Goal: Task Accomplishment & Management: Complete application form

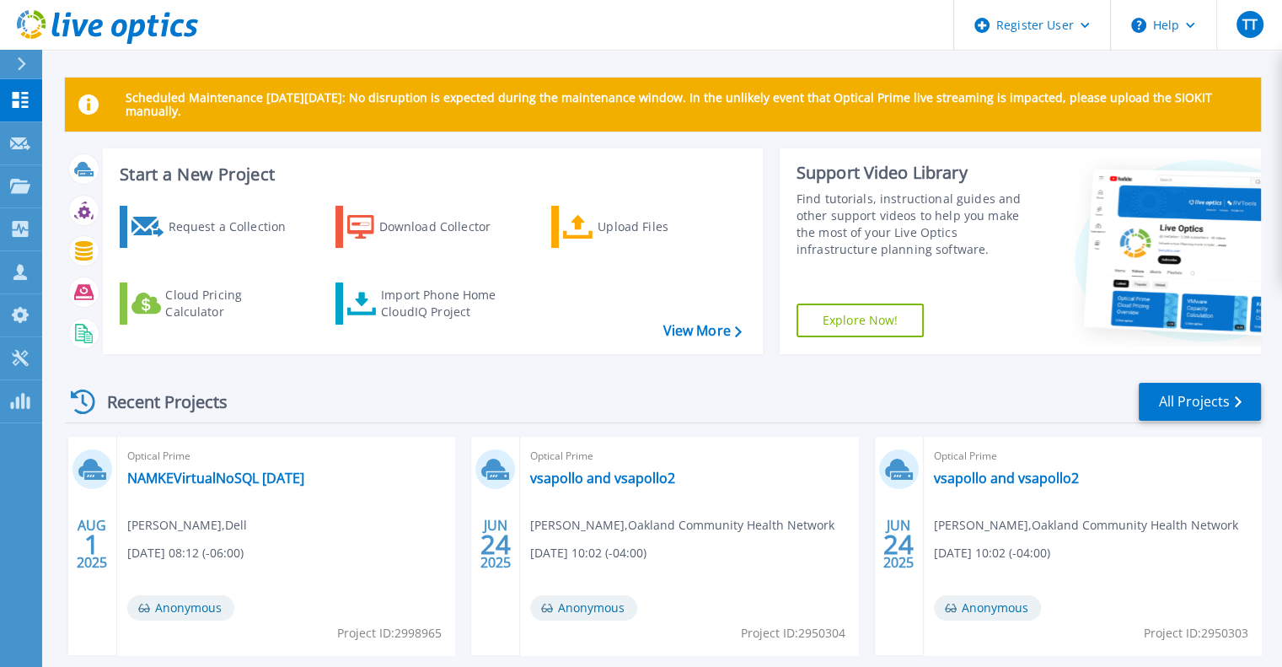
click at [28, 62] on div at bounding box center [28, 64] width 27 height 29
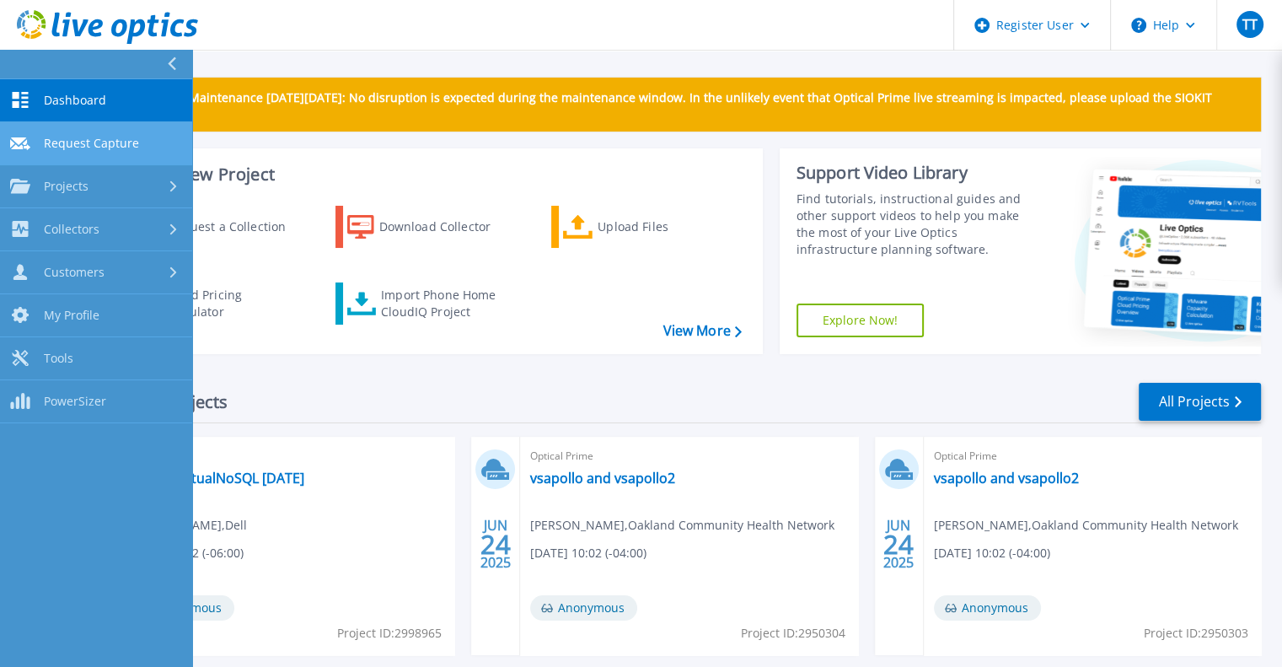
click at [94, 137] on span "Request Capture" at bounding box center [91, 143] width 95 height 15
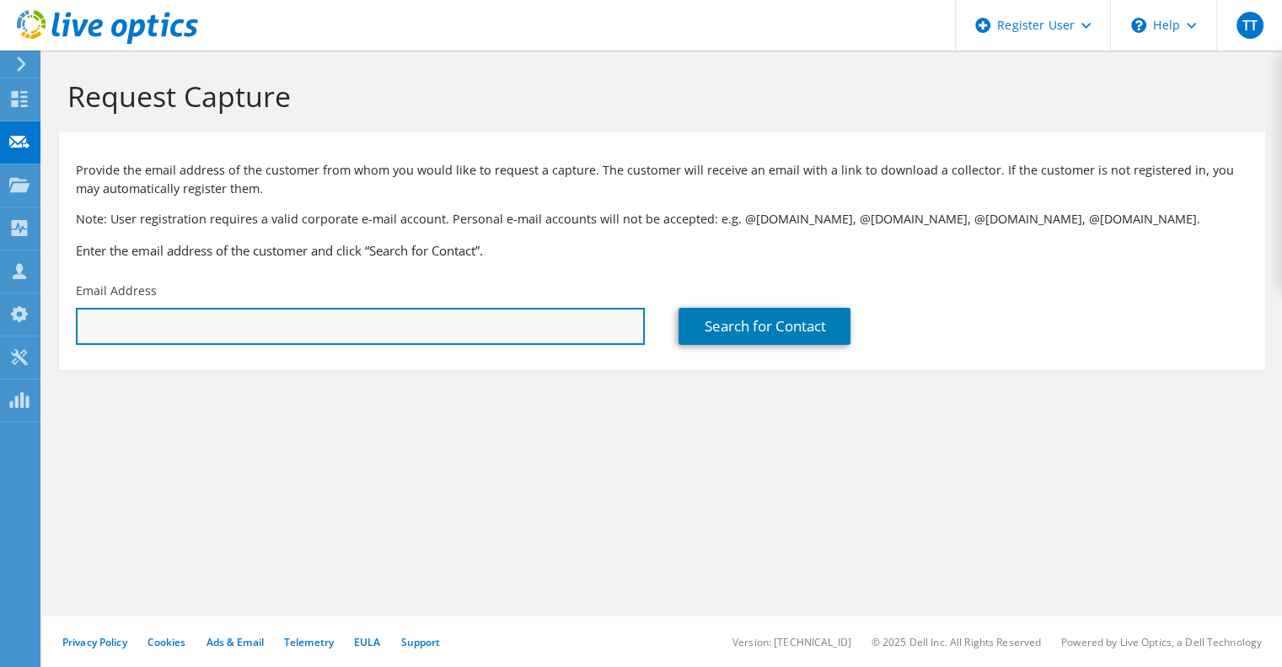
click at [503, 325] on input "text" at bounding box center [360, 326] width 569 height 37
paste input "telago@hwkaufman.com"
type input "telago@hwkaufman.com"
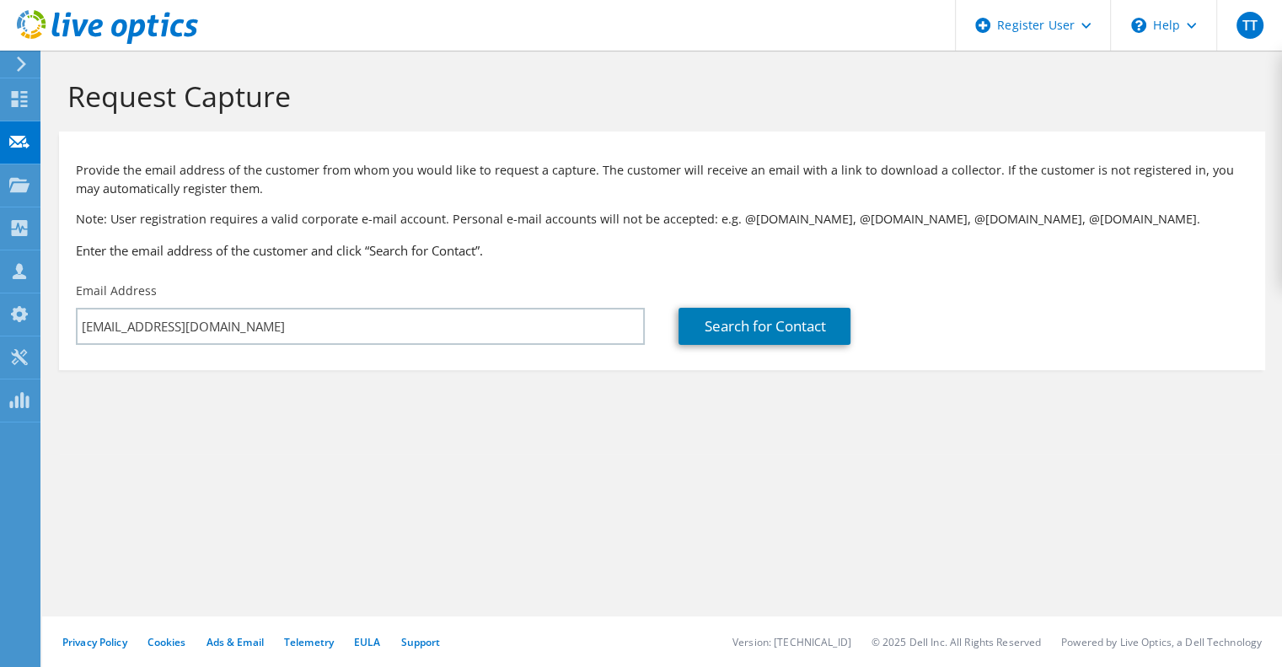
click at [672, 340] on div "Search for Contact" at bounding box center [963, 313] width 603 height 79
click at [706, 339] on link "Search for Contact" at bounding box center [764, 326] width 172 height 37
type input "H. W. Kaufman Group"
type input "Tim"
type input "Lago"
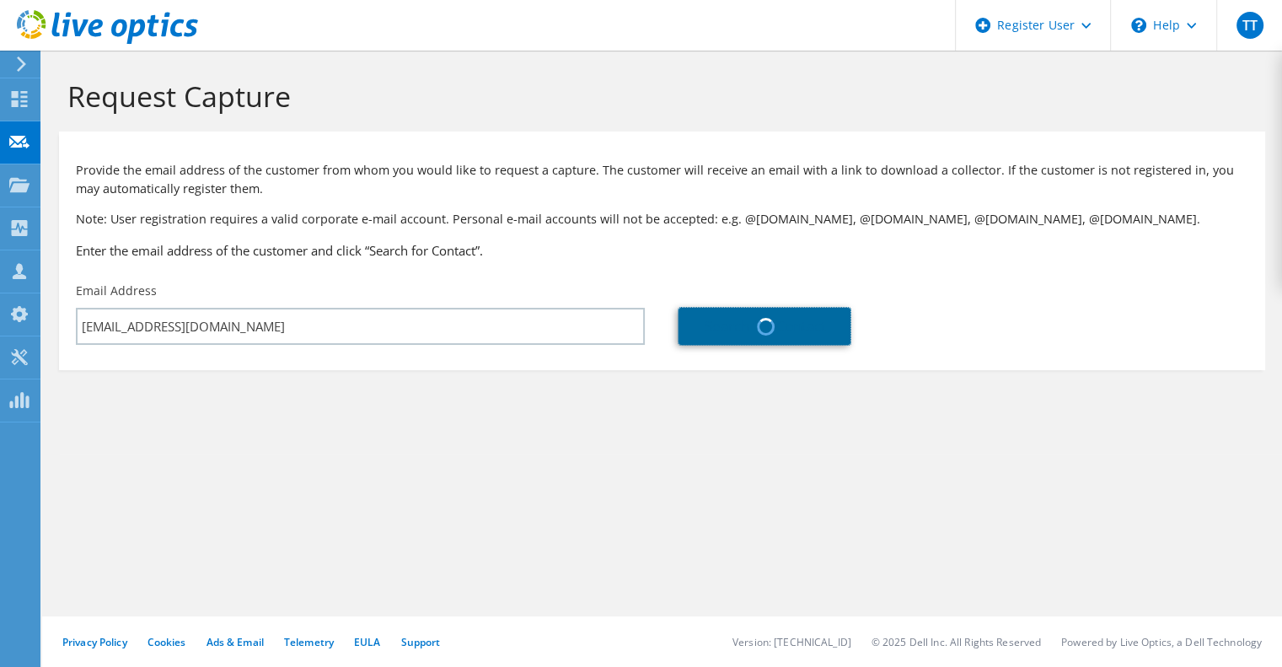
type input "[GEOGRAPHIC_DATA]"
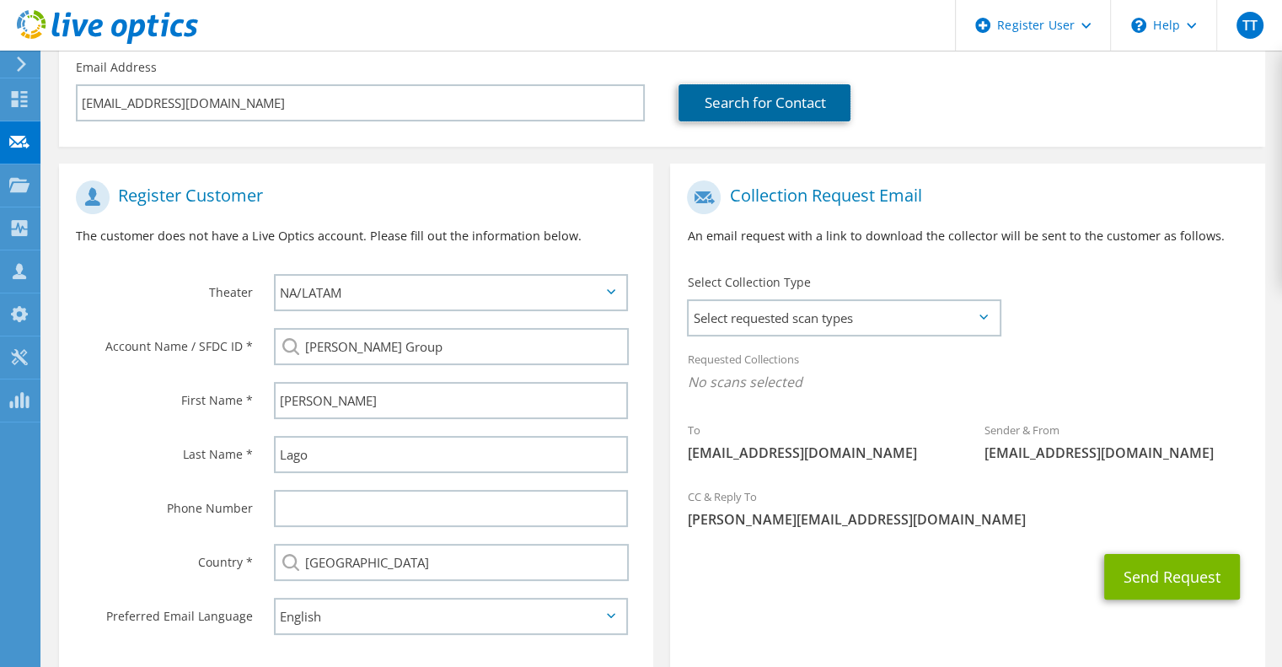
scroll to position [253, 0]
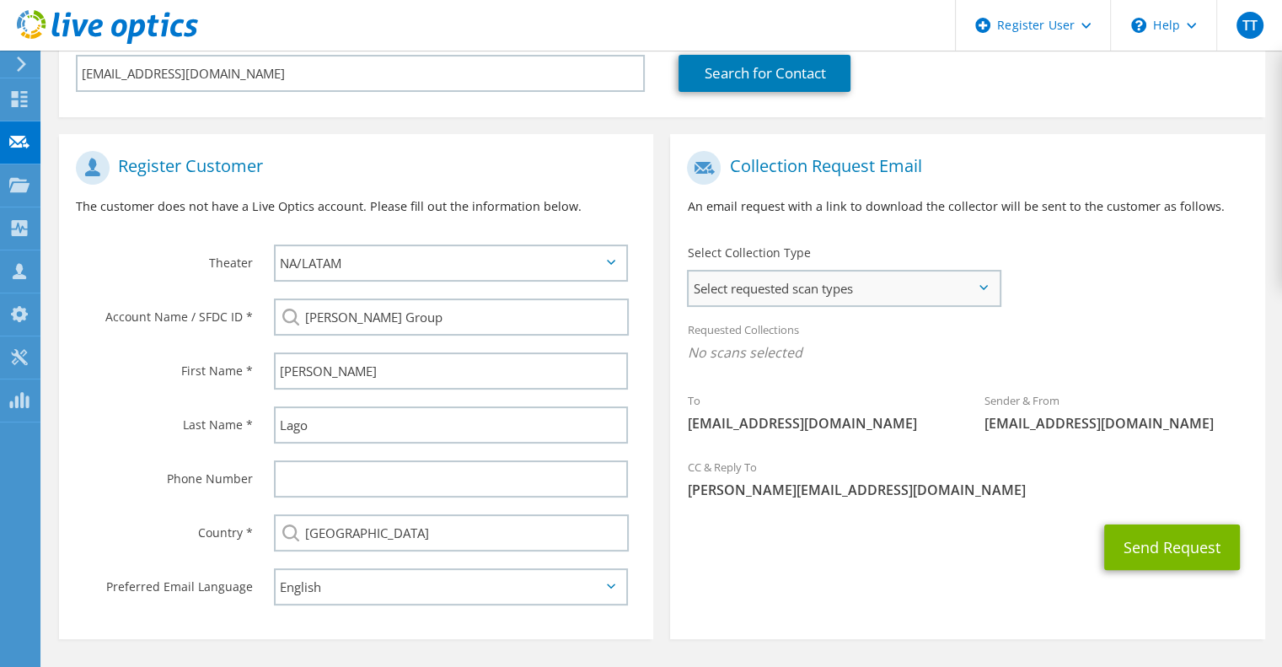
click at [765, 296] on span "Select requested scan types" at bounding box center [843, 288] width 310 height 34
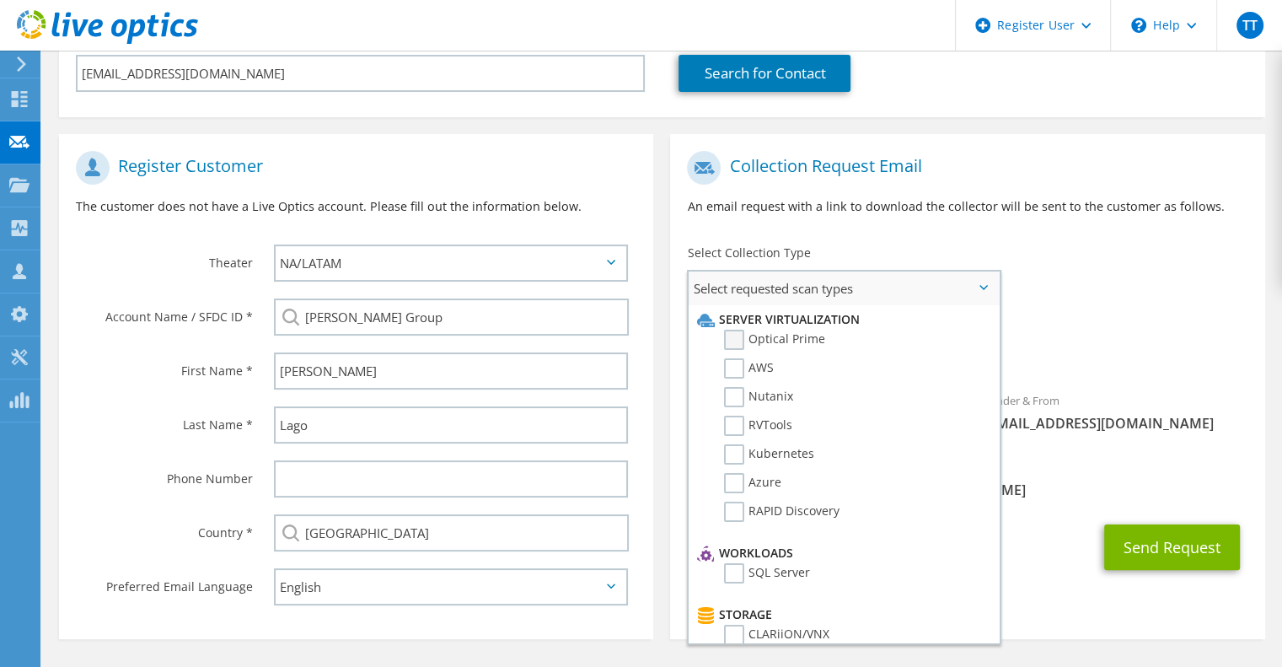
click at [728, 340] on label "Optical Prime" at bounding box center [774, 339] width 101 height 20
click at [0, 0] on input "Optical Prime" at bounding box center [0, 0] width 0 height 0
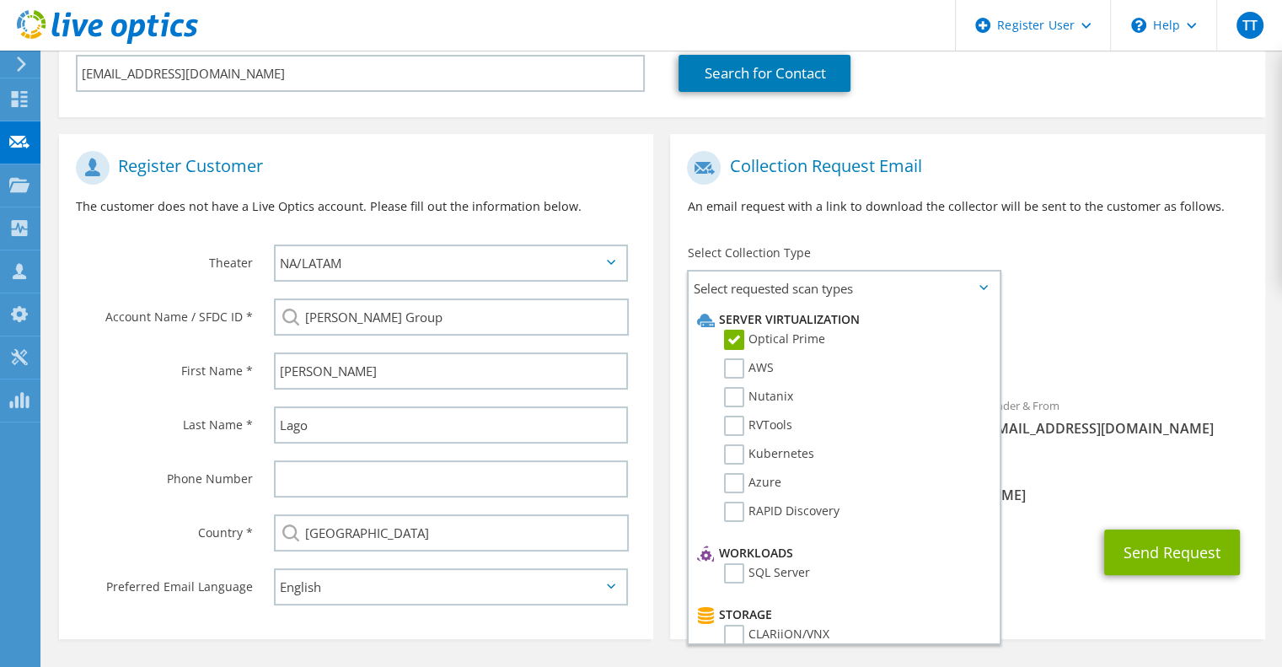
click at [1082, 303] on div "To telago@hwkaufman.com Sender & From liveoptics@liveoptics.com" at bounding box center [967, 298] width 594 height 312
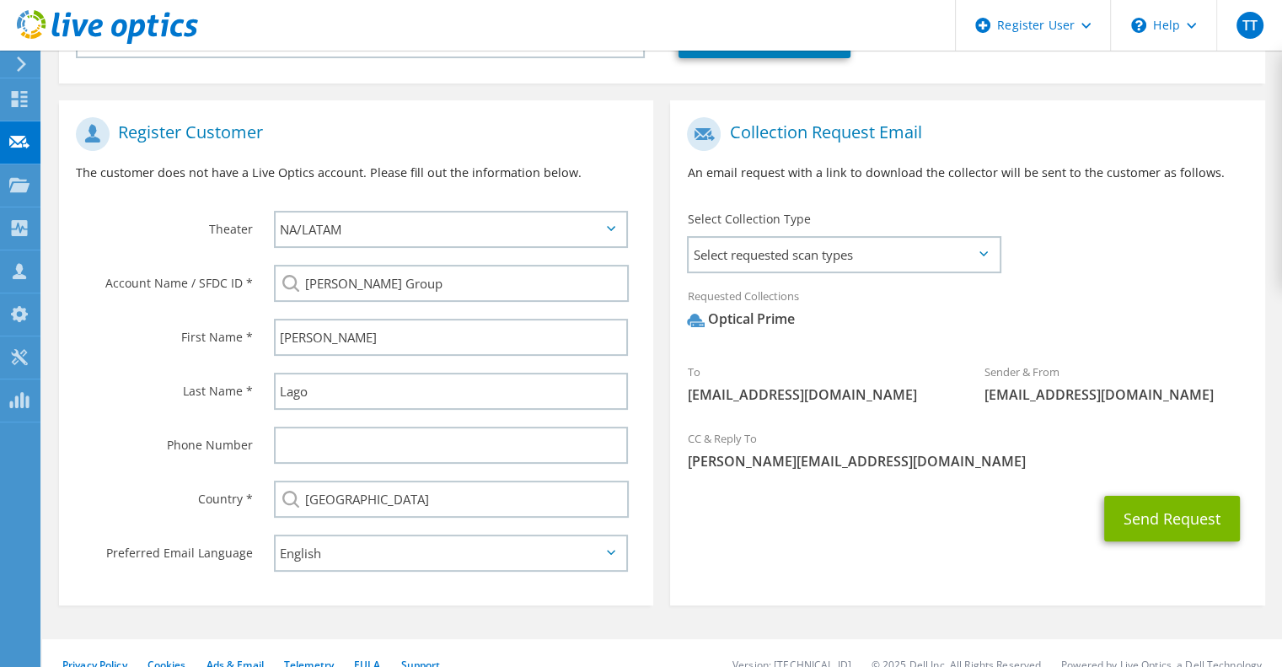
scroll to position [304, 0]
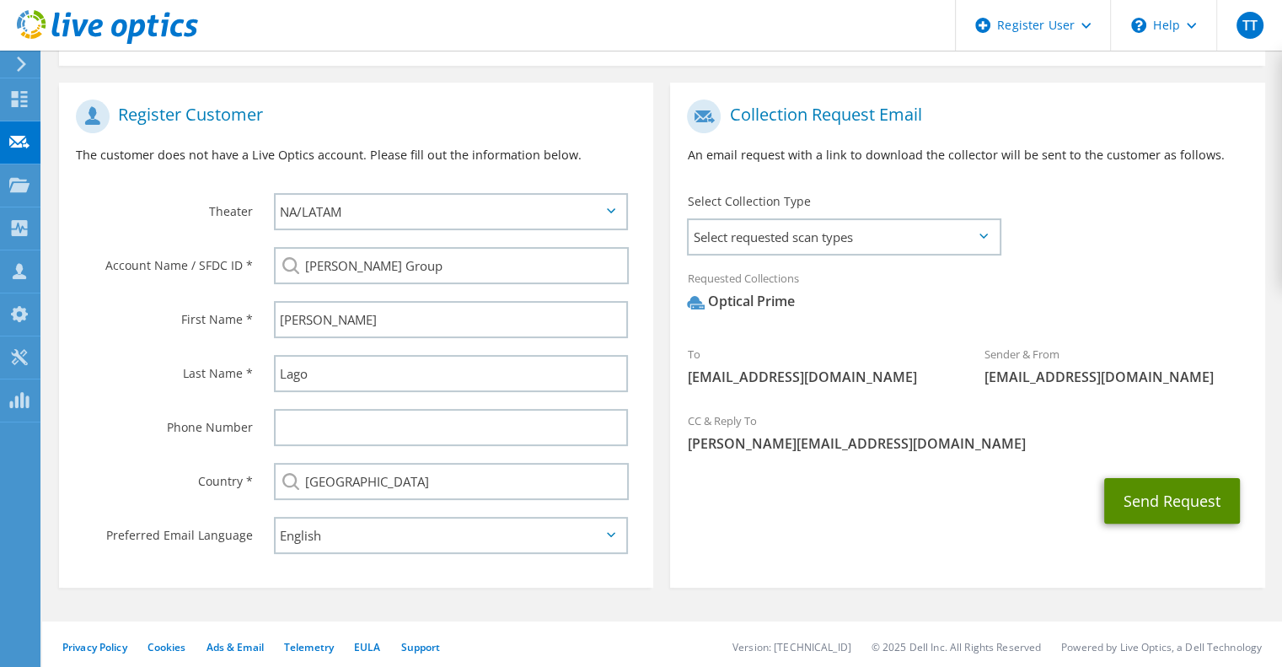
click at [1142, 511] on button "Send Request" at bounding box center [1172, 501] width 136 height 46
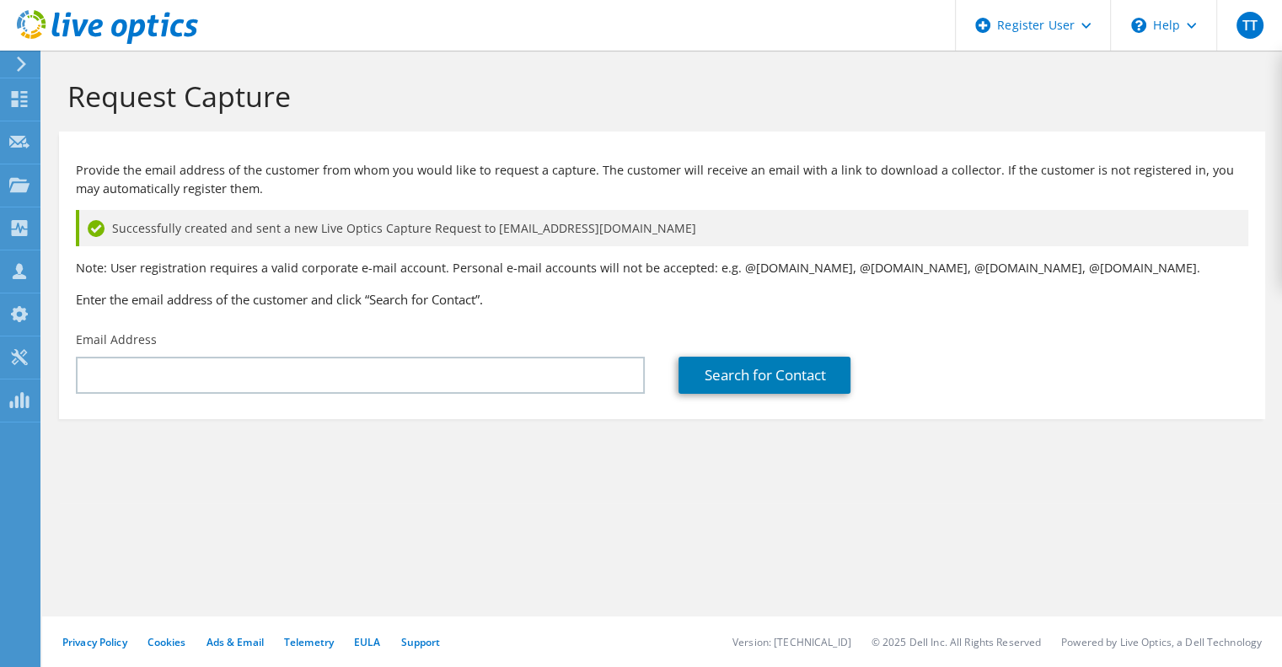
click at [1186, 290] on h3 "Enter the email address of the customer and click “Search for Contact”." at bounding box center [662, 299] width 1172 height 19
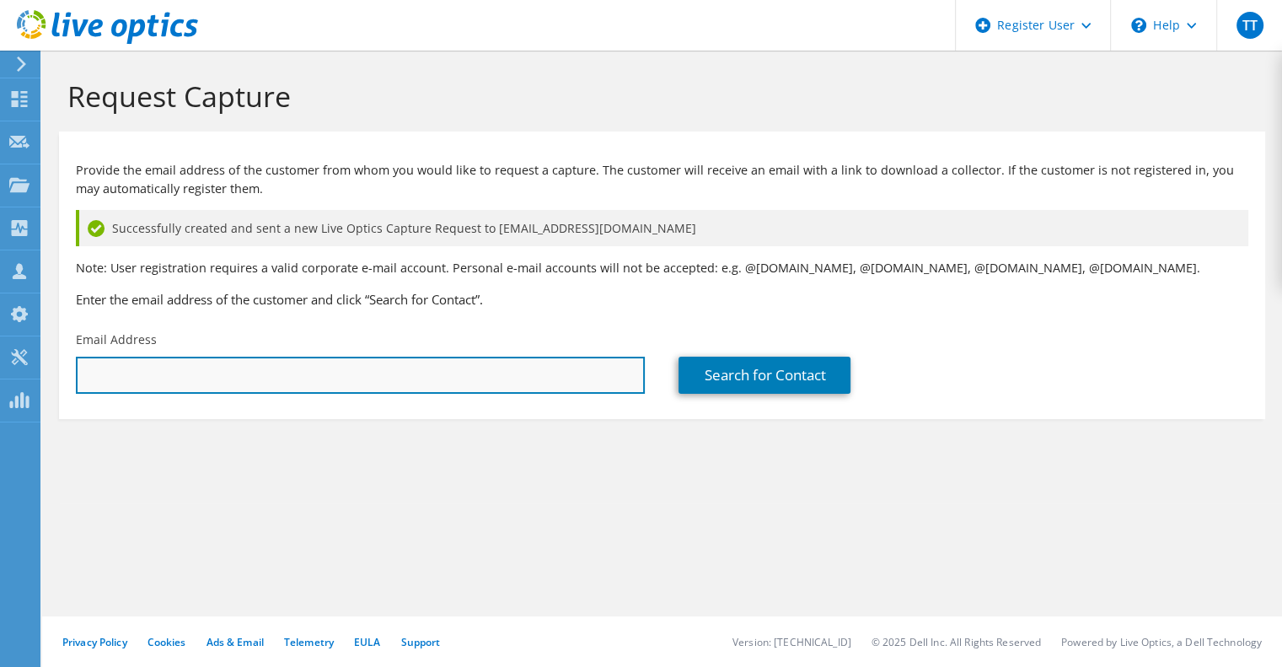
click at [471, 365] on input "text" at bounding box center [360, 374] width 569 height 37
paste input "[EMAIL_ADDRESS][DOMAIN_NAME]"
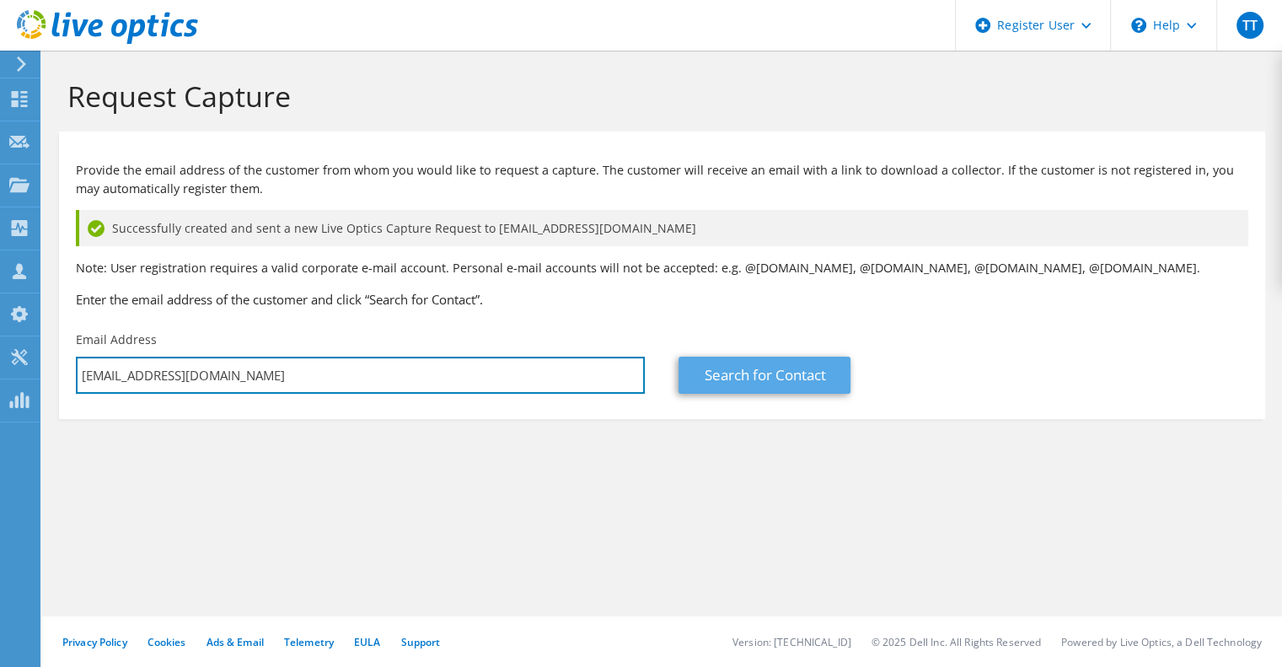
type input "[EMAIL_ADDRESS][DOMAIN_NAME]"
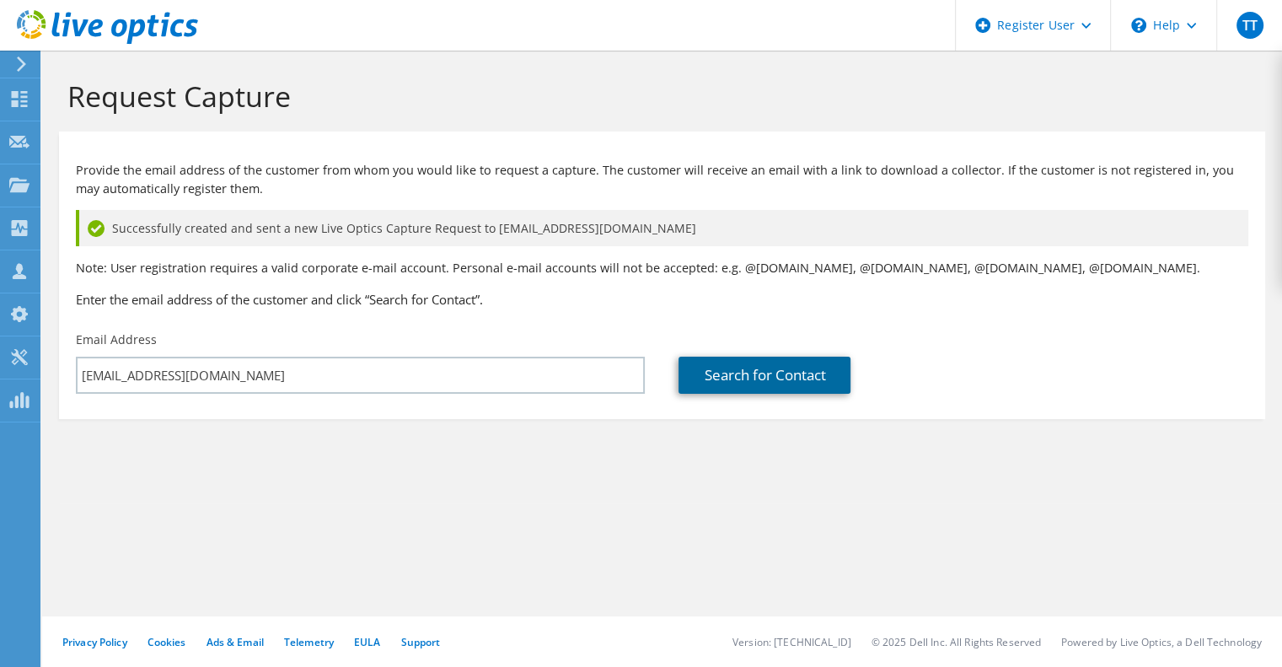
click at [757, 379] on link "Search for Contact" at bounding box center [764, 374] width 172 height 37
type input "[PERSON_NAME]"
type input "[GEOGRAPHIC_DATA]"
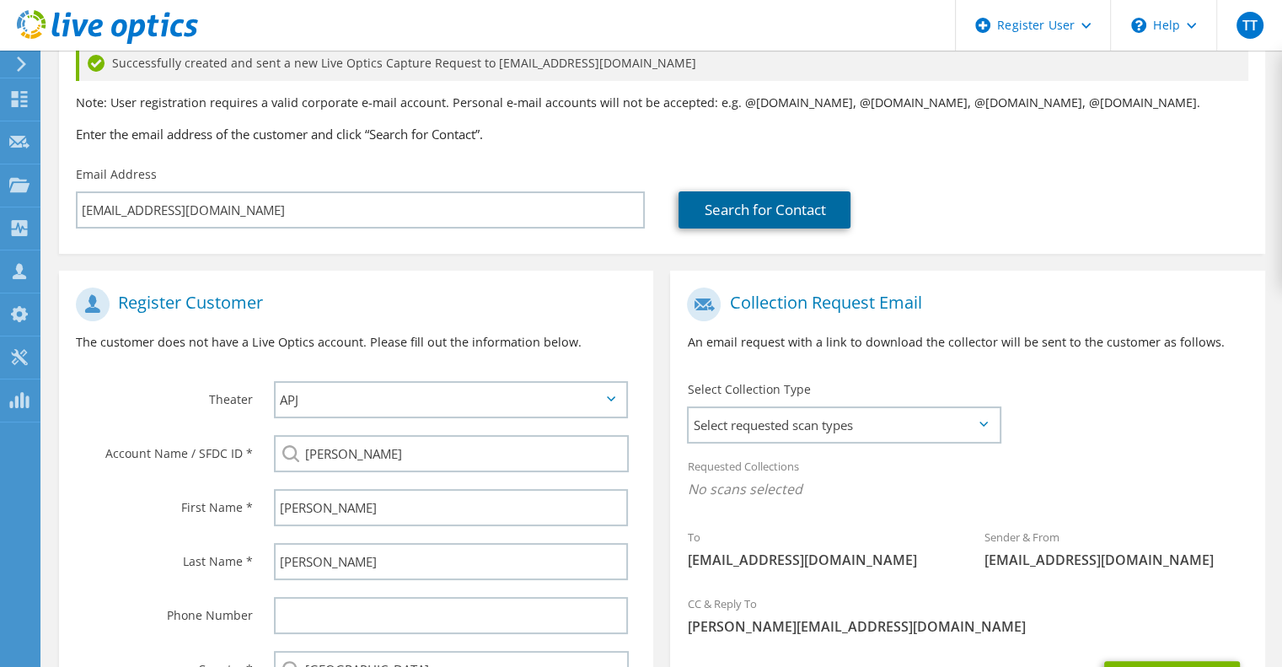
scroll to position [169, 0]
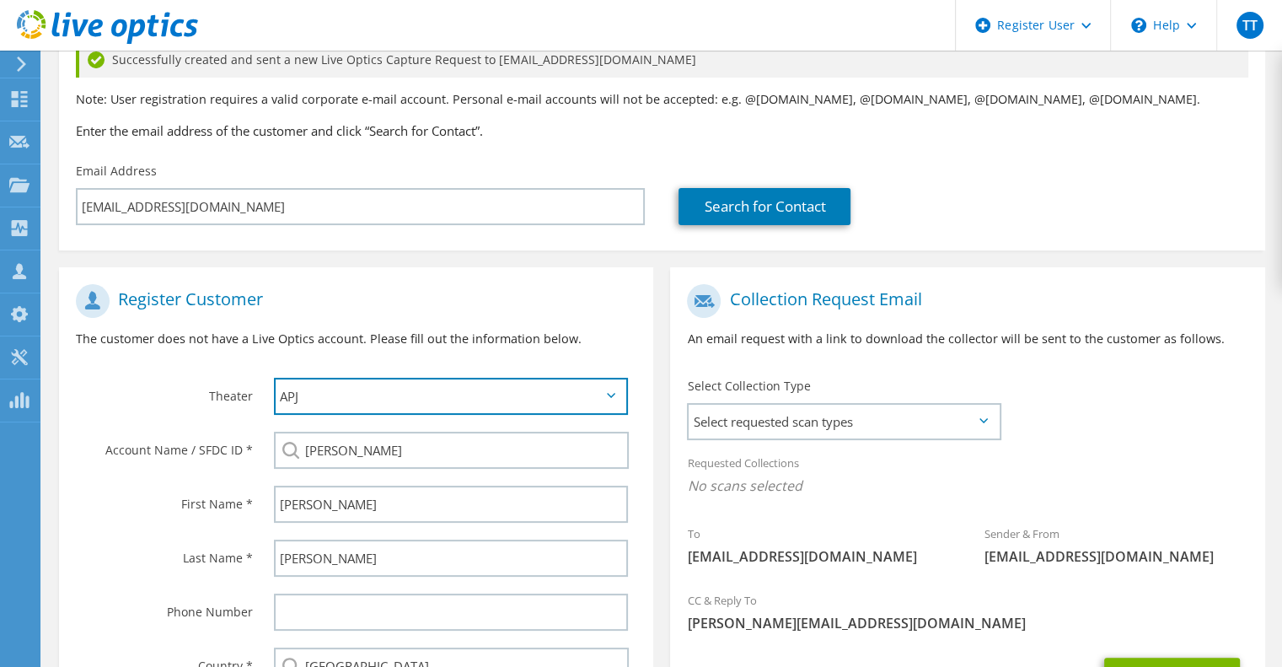
click at [573, 383] on select "APJ EMEA NA/LATAM" at bounding box center [451, 396] width 354 height 37
select select "3"
click at [274, 378] on select "APJ EMEA NA/LATAM" at bounding box center [451, 396] width 354 height 37
click at [538, 327] on div "Register Customer The customer does not have a Live Optics account. Please fill…" at bounding box center [356, 323] width 594 height 94
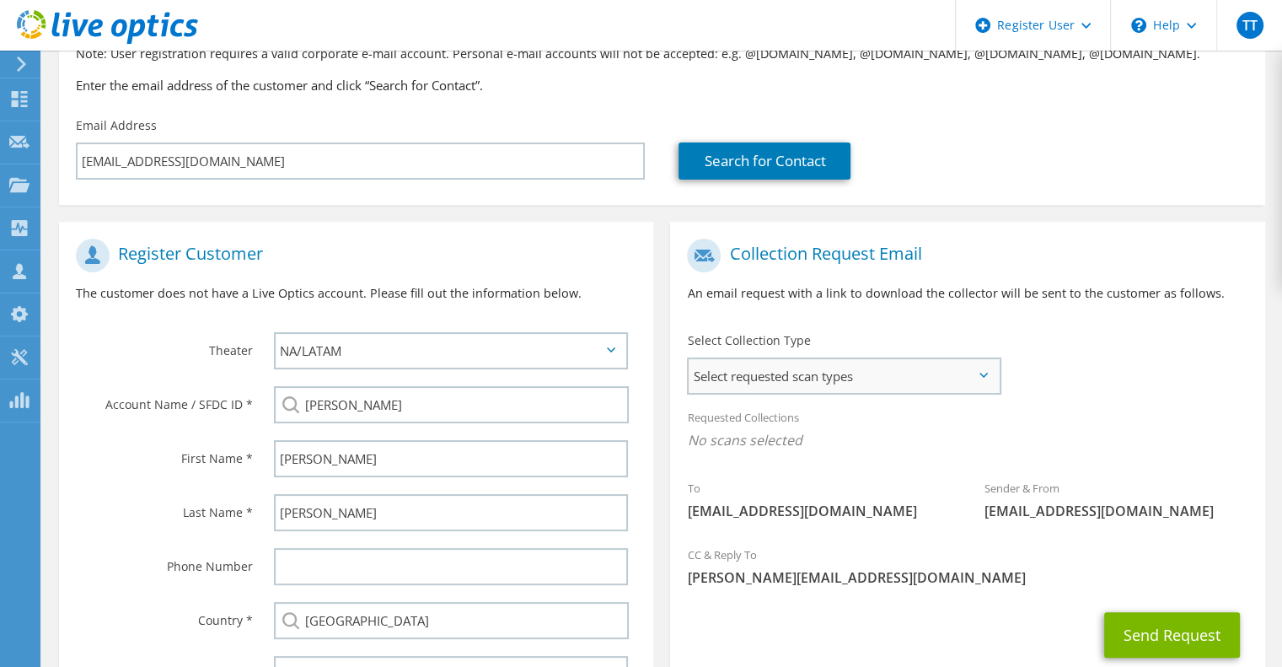
scroll to position [253, 0]
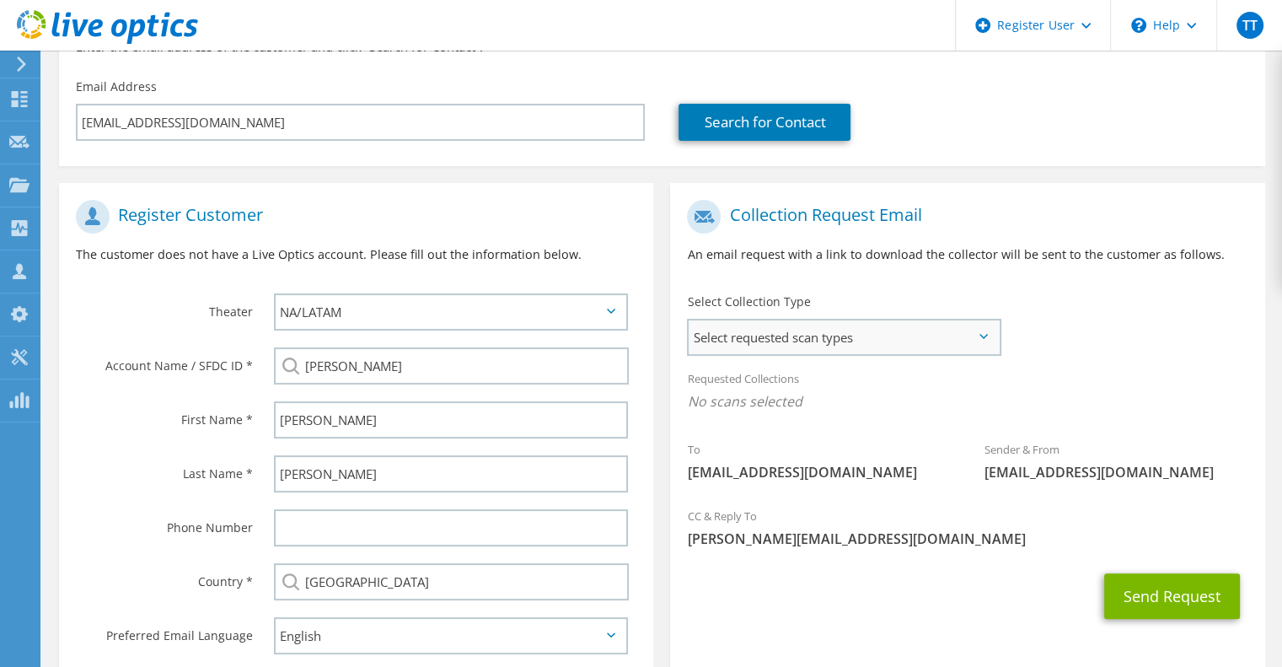
click at [814, 340] on span "Select requested scan types" at bounding box center [843, 337] width 310 height 34
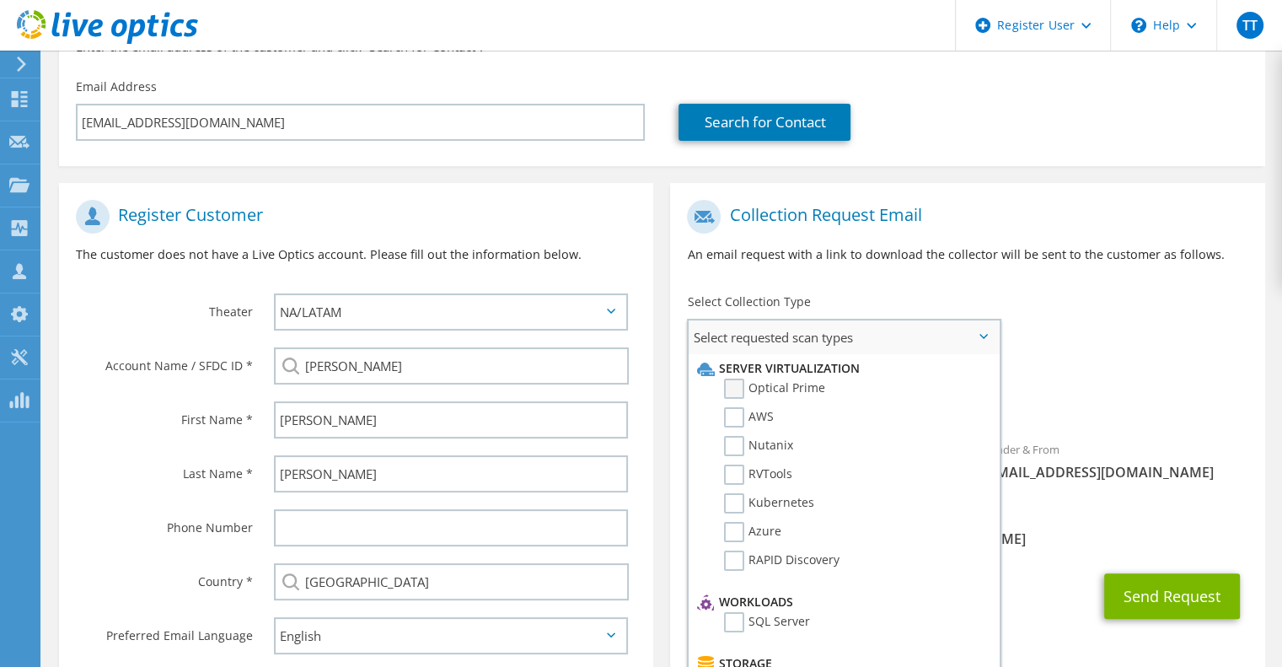
click at [727, 390] on label "Optical Prime" at bounding box center [774, 388] width 101 height 20
click at [0, 0] on input "Optical Prime" at bounding box center [0, 0] width 0 height 0
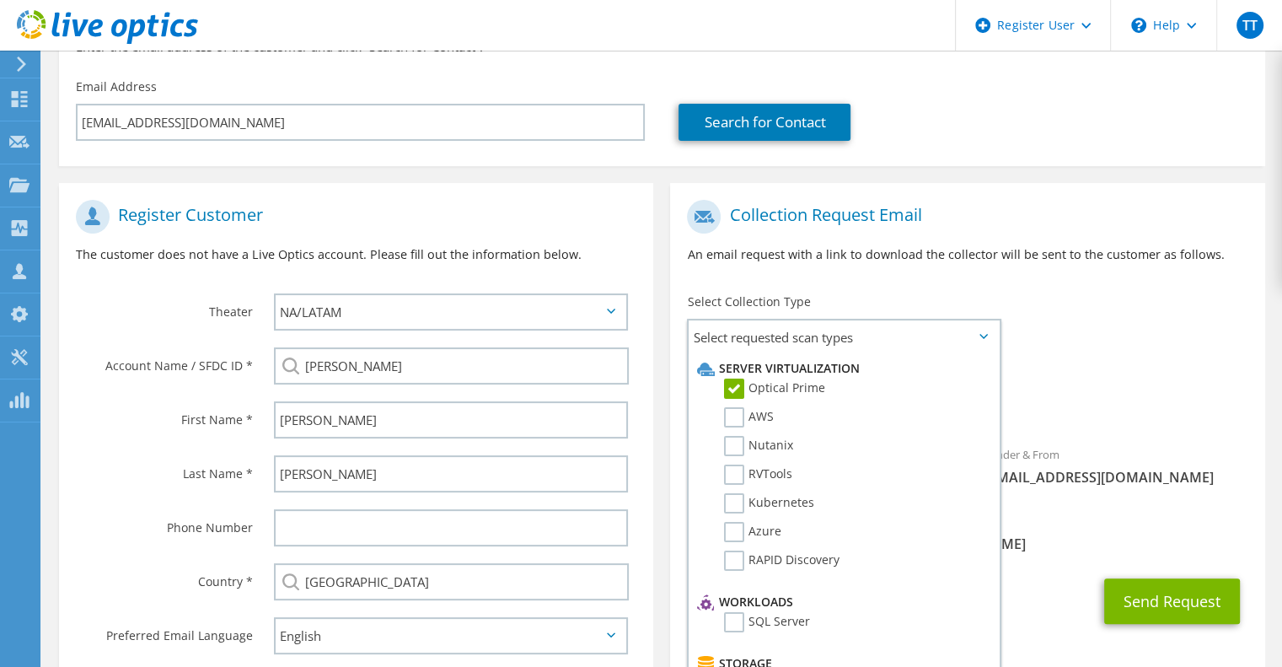
click at [1035, 309] on div "To [EMAIL_ADDRESS][DOMAIN_NAME] Sender & From [EMAIL_ADDRESS][DOMAIN_NAME]" at bounding box center [967, 347] width 594 height 312
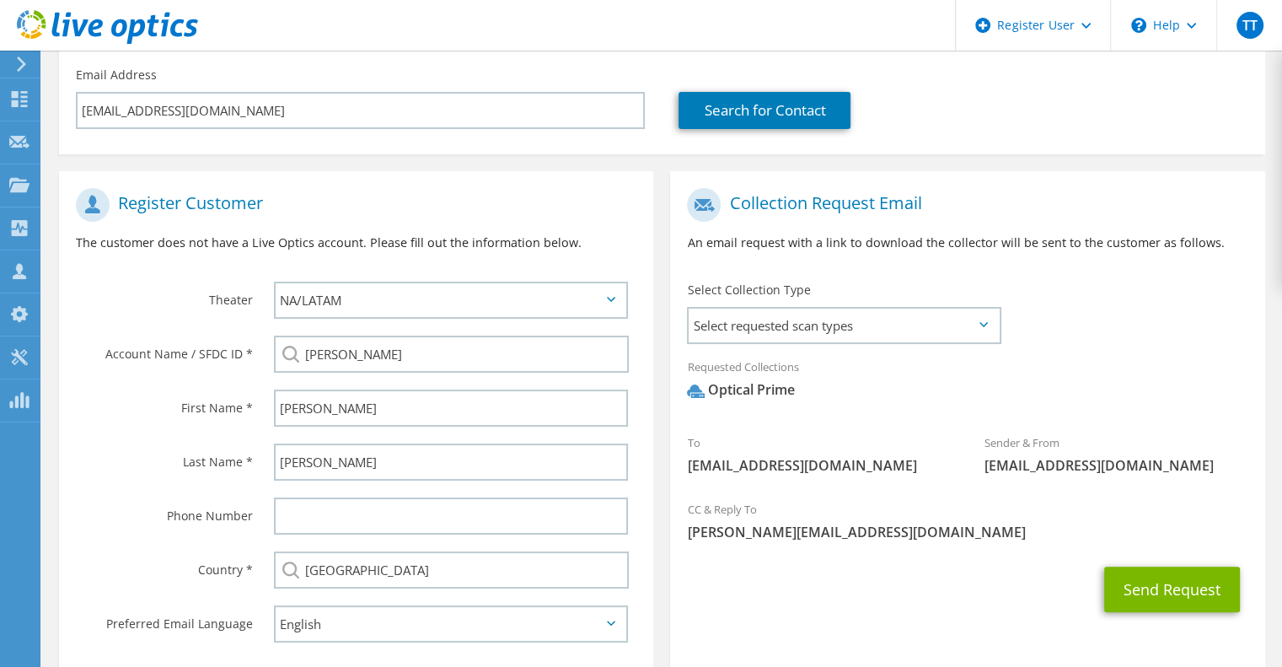
scroll to position [353, 0]
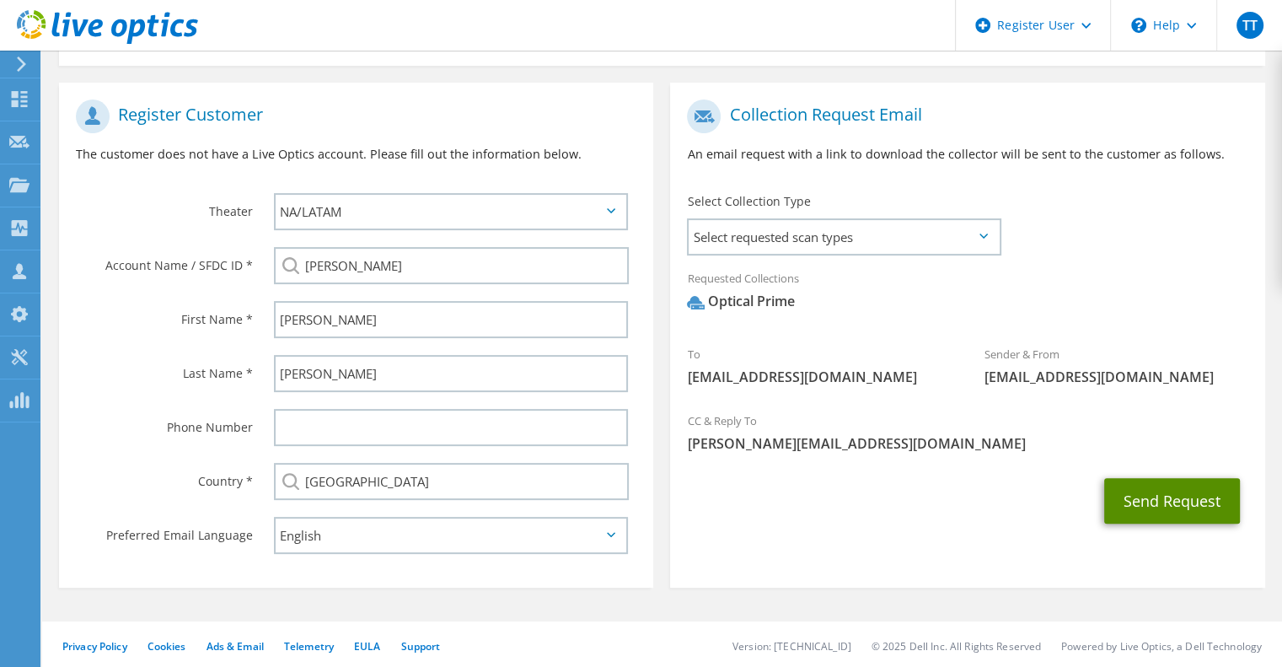
click at [1130, 510] on button "Send Request" at bounding box center [1172, 501] width 136 height 46
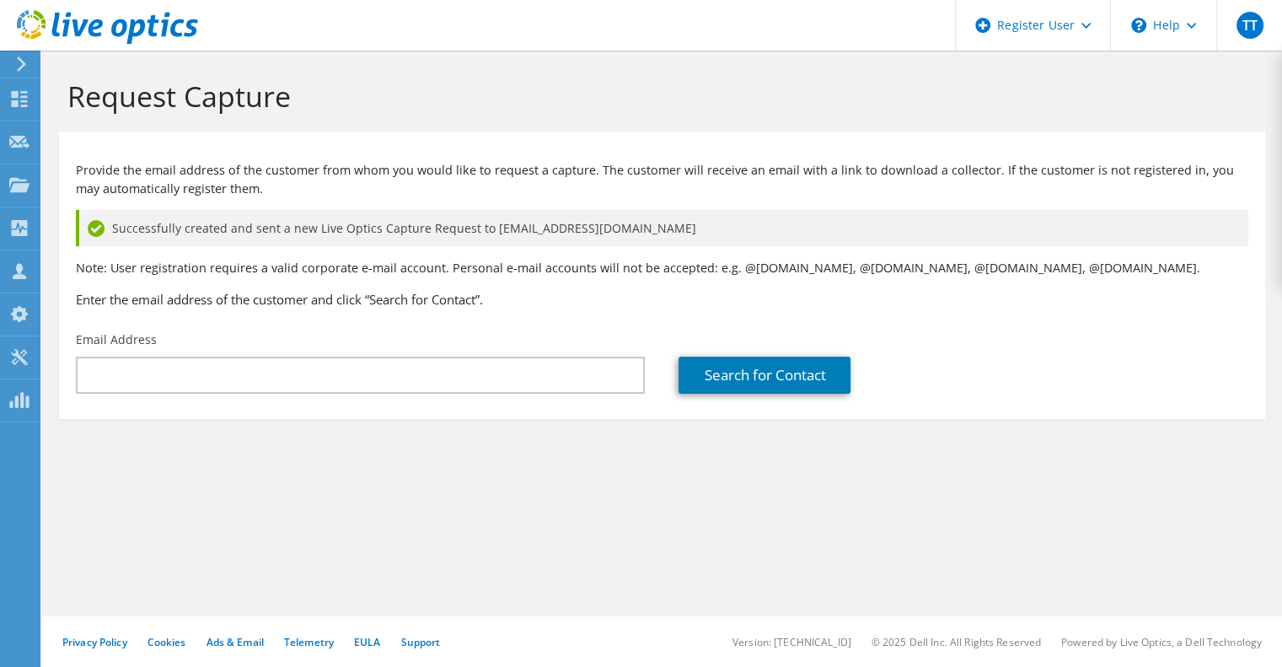
click at [1201, 518] on div "Request Capture Provide the email address of the customer from whom you would l…" at bounding box center [662, 359] width 1240 height 616
